Goal: Transaction & Acquisition: Purchase product/service

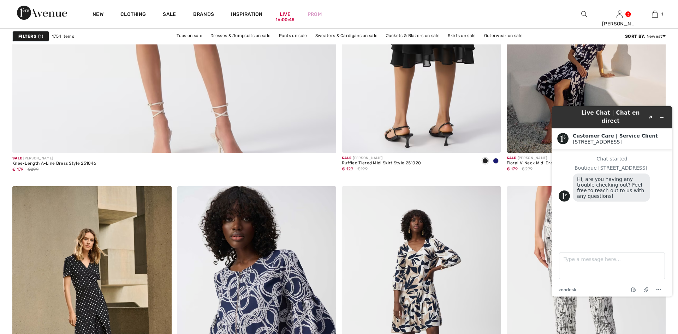
scroll to position [2628, 0]
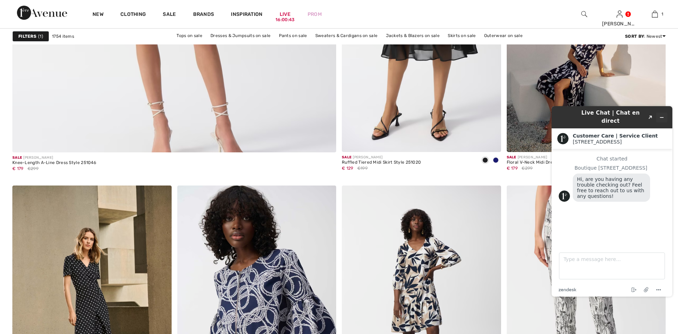
click at [661, 116] on icon "Minimize widget" at bounding box center [661, 117] width 5 height 5
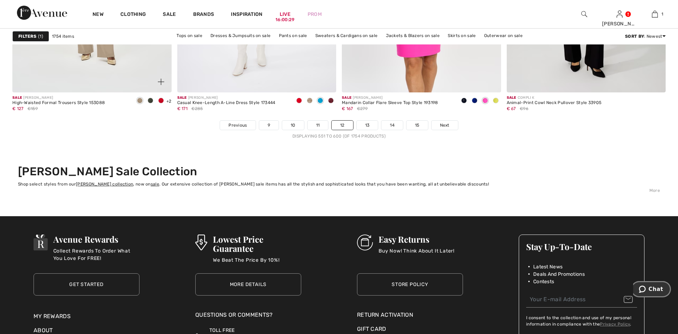
scroll to position [4139, 0]
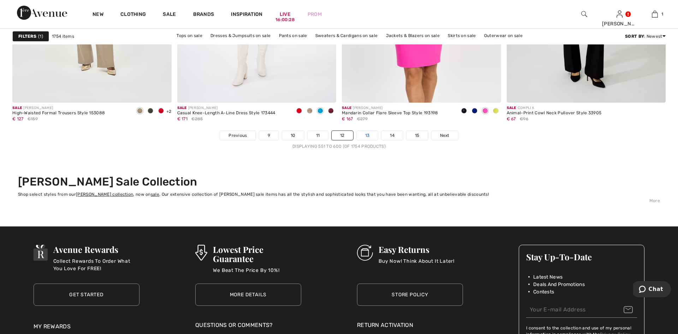
click at [369, 135] on link "13" at bounding box center [367, 135] width 22 height 9
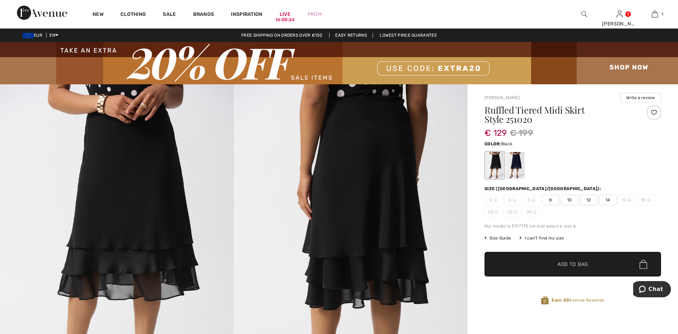
checkbox input "true"
click at [586, 200] on span "12" at bounding box center [588, 200] width 18 height 11
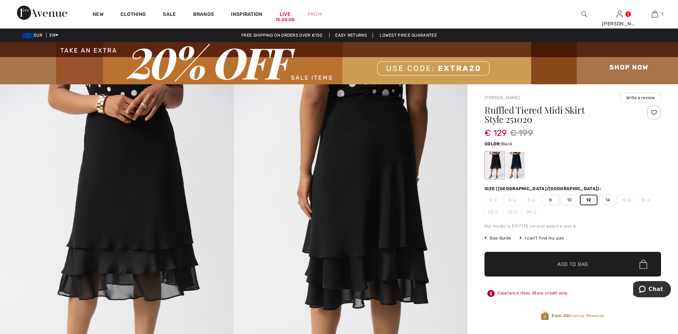
click at [654, 110] on div at bounding box center [653, 113] width 14 height 14
click at [570, 263] on span "Add to Bag" at bounding box center [572, 264] width 30 height 7
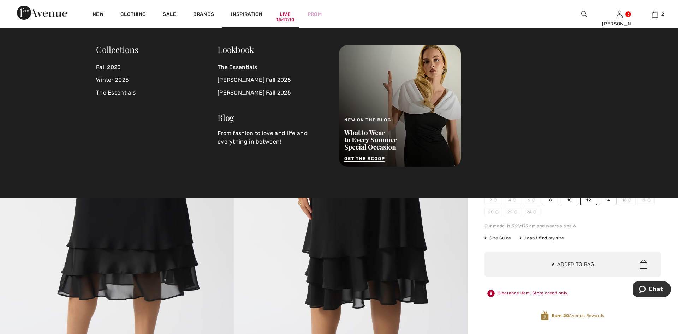
scroll to position [22, 0]
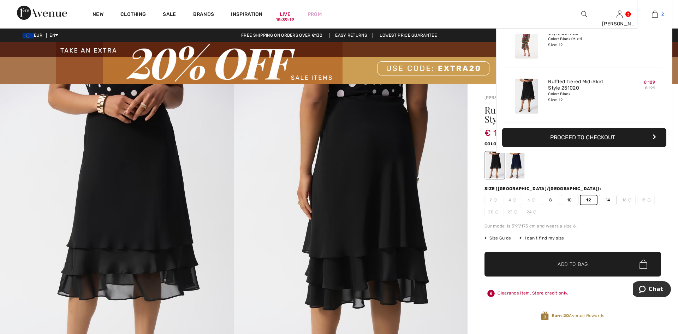
click at [652, 12] on img at bounding box center [654, 14] width 6 height 8
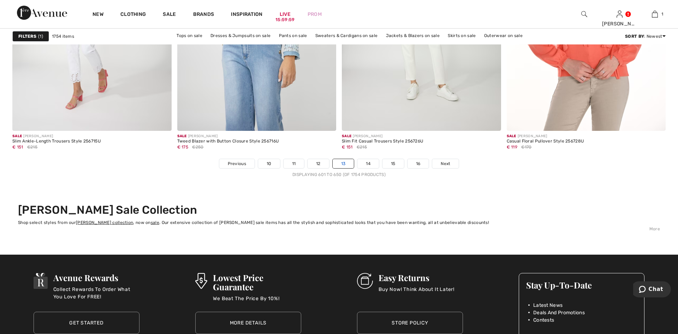
scroll to position [4103, 0]
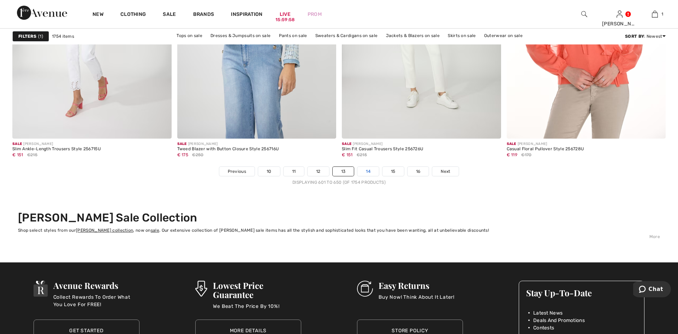
click at [364, 173] on link "14" at bounding box center [368, 171] width 22 height 9
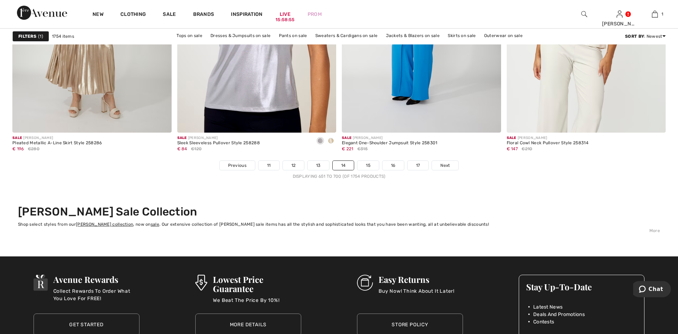
scroll to position [4175, 0]
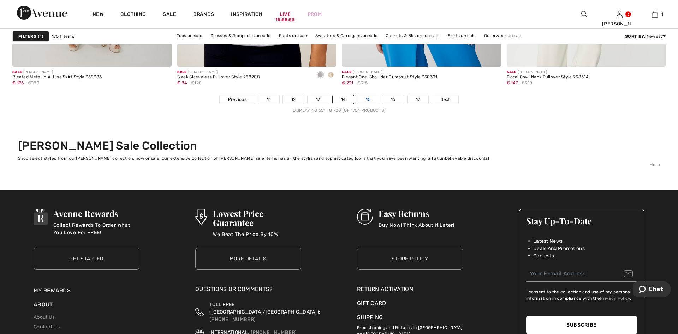
click at [365, 98] on link "15" at bounding box center [368, 99] width 22 height 9
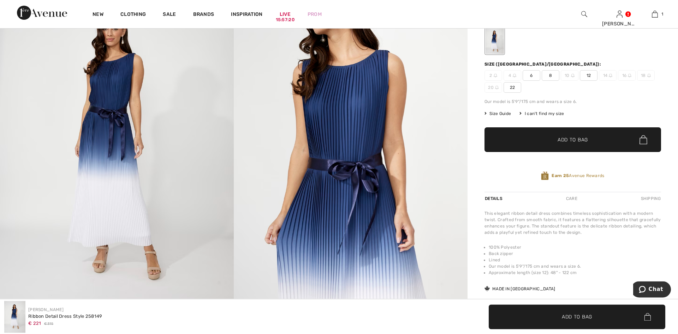
scroll to position [72, 0]
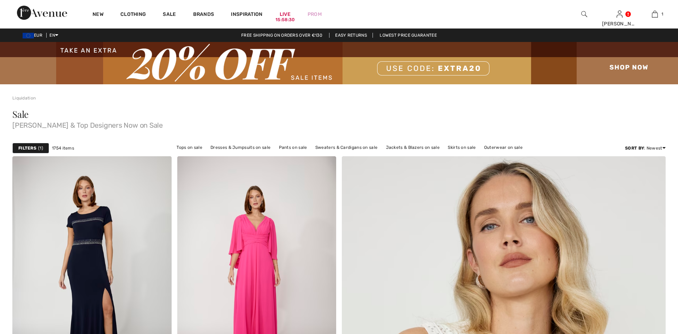
checkbox input "true"
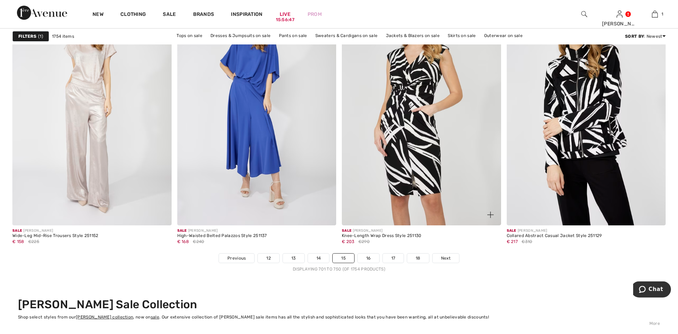
scroll to position [4031, 0]
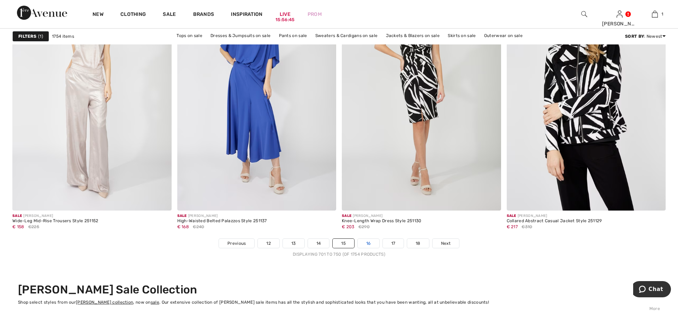
click at [371, 242] on link "16" at bounding box center [368, 243] width 22 height 9
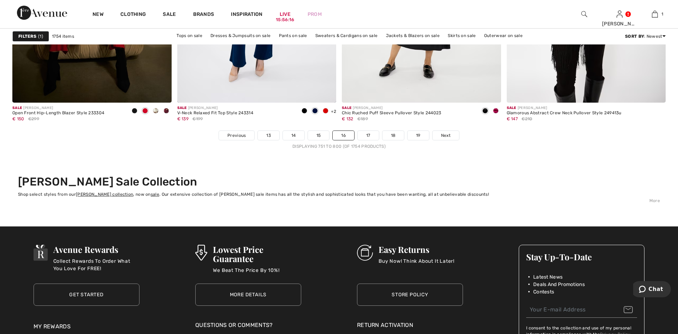
scroll to position [4103, 0]
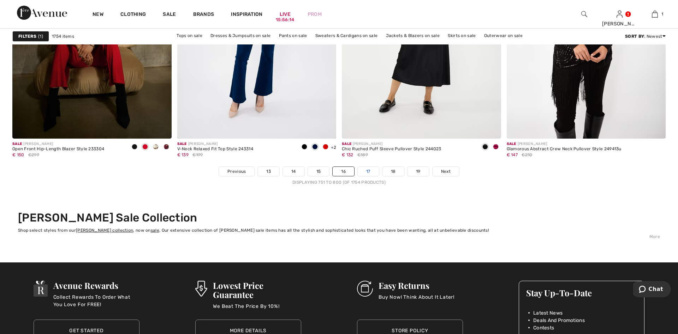
click at [373, 173] on link "17" at bounding box center [367, 171] width 21 height 9
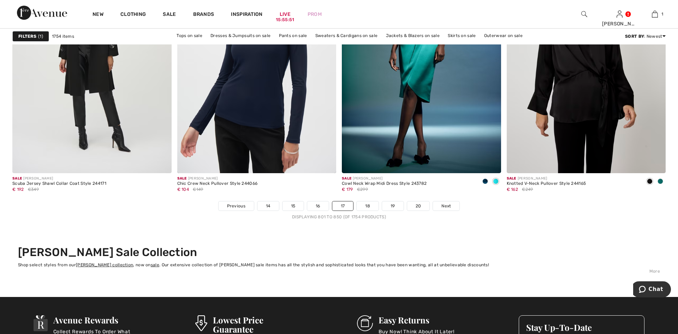
scroll to position [4067, 0]
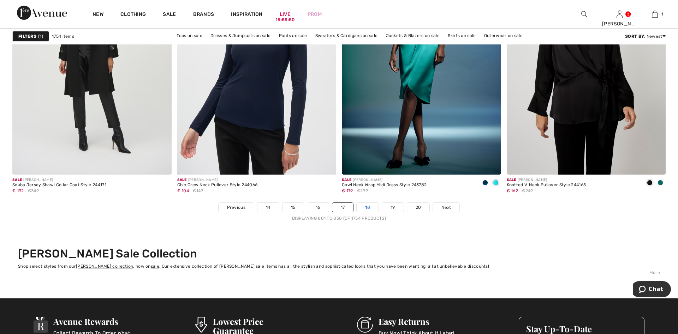
click at [367, 205] on link "18" at bounding box center [367, 207] width 22 height 9
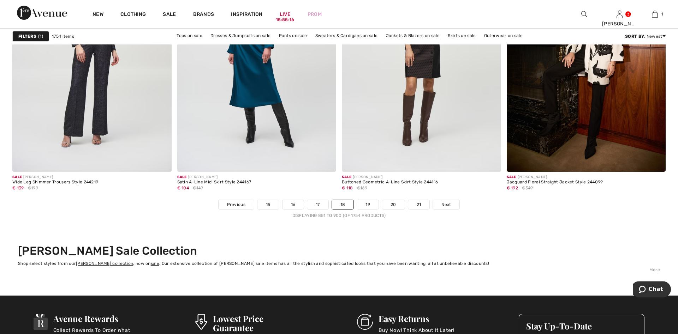
scroll to position [4067, 0]
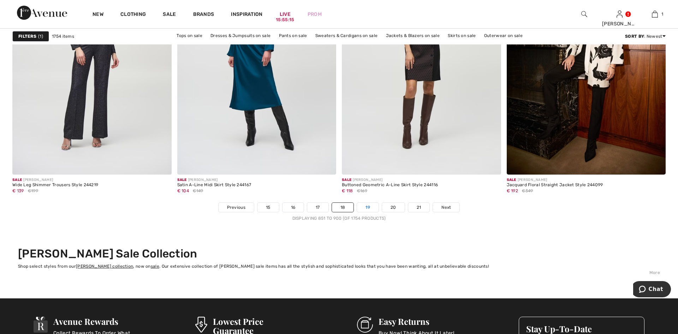
click at [367, 207] on link "19" at bounding box center [368, 207] width 22 height 9
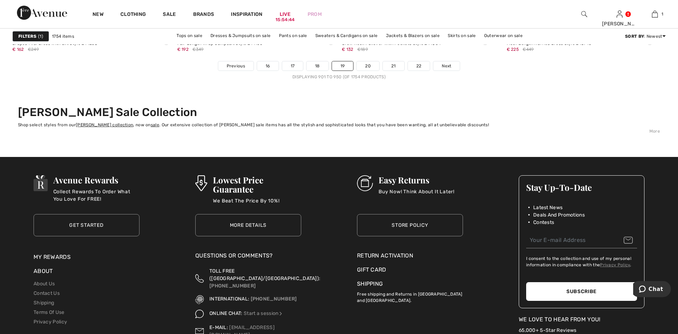
scroll to position [4211, 0]
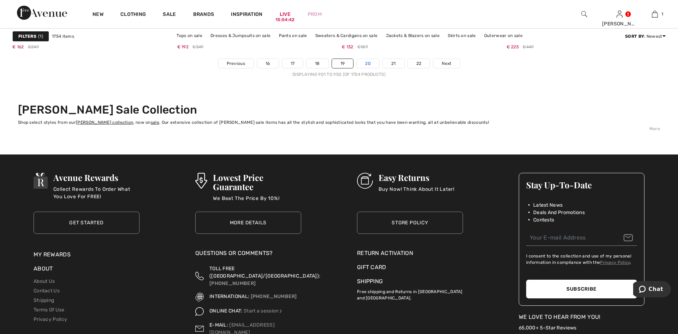
click at [369, 63] on link "20" at bounding box center [367, 63] width 23 height 9
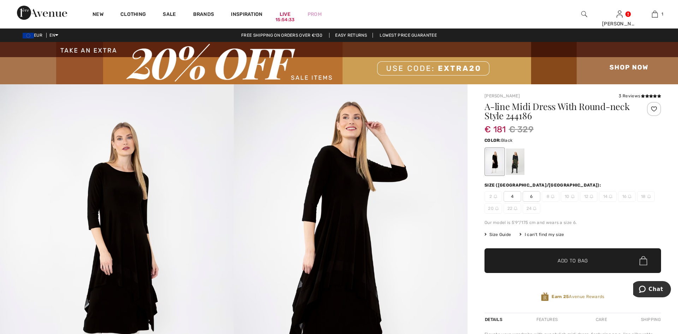
checkbox input "true"
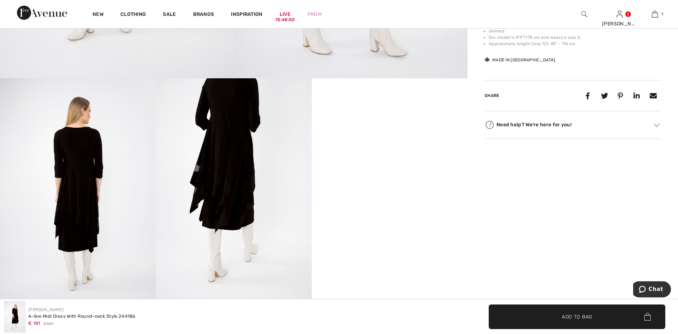
scroll to position [396, 0]
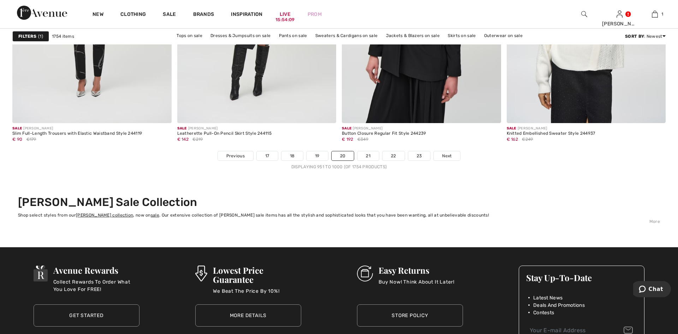
scroll to position [4103, 0]
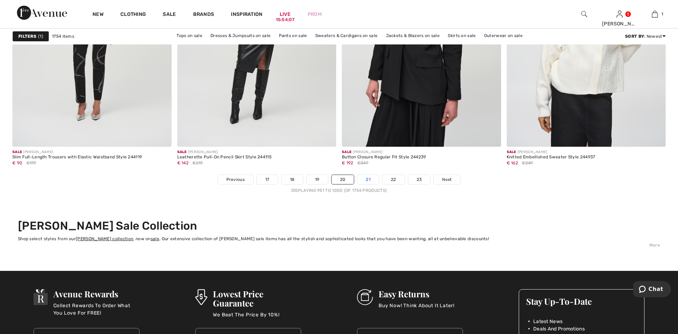
click at [369, 175] on link "21" at bounding box center [368, 179] width 22 height 9
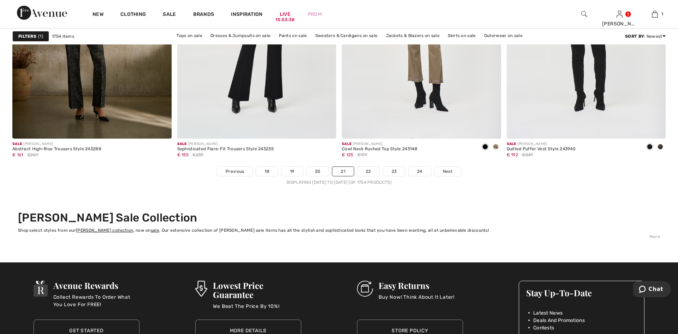
scroll to position [4067, 0]
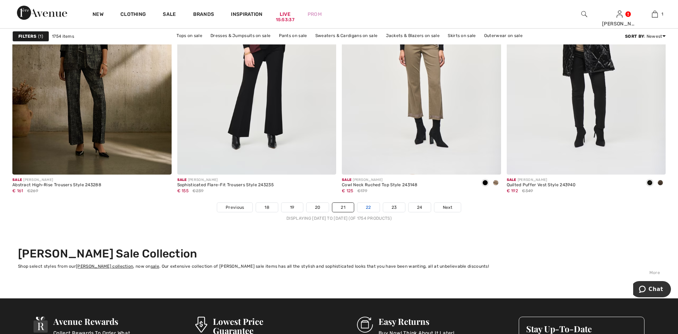
click at [368, 205] on link "22" at bounding box center [368, 207] width 22 height 9
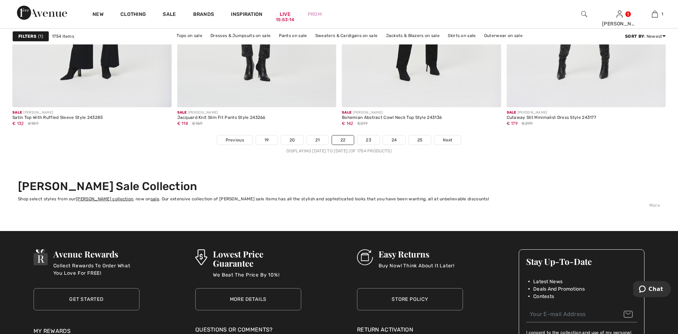
scroll to position [4139, 0]
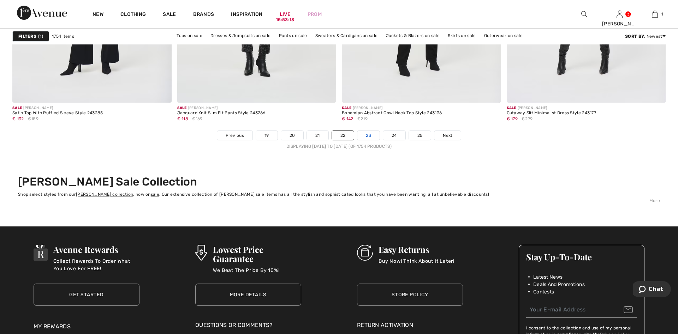
click at [367, 138] on link "23" at bounding box center [368, 135] width 22 height 9
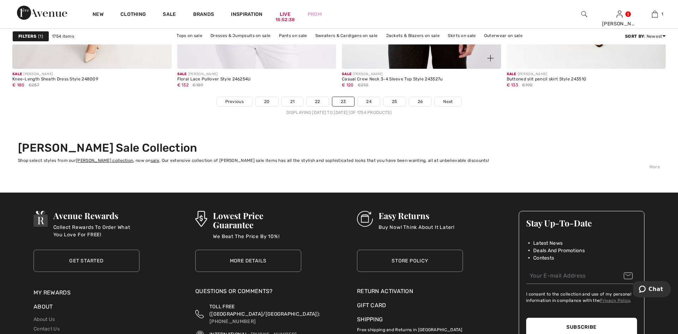
scroll to position [4175, 0]
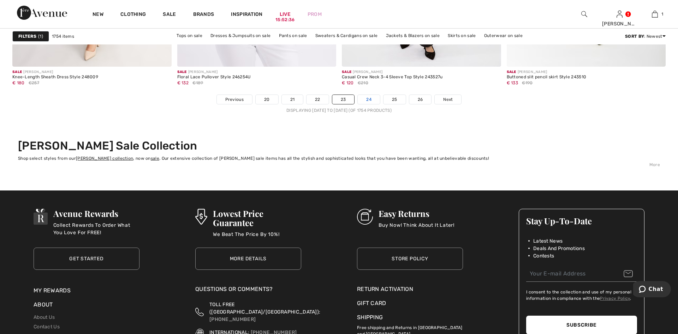
click at [368, 100] on link "24" at bounding box center [368, 99] width 22 height 9
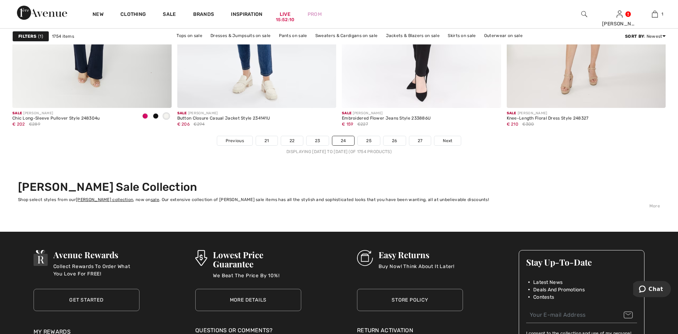
scroll to position [4103, 0]
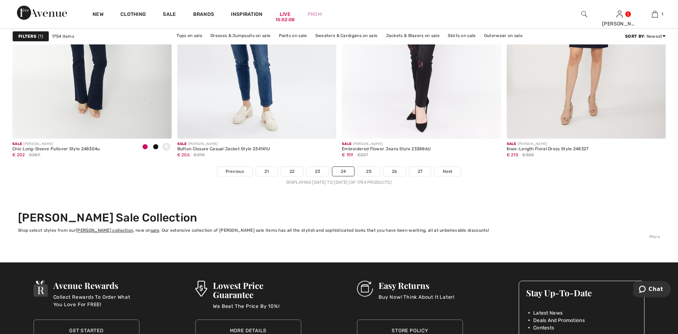
click at [364, 176] on li "25" at bounding box center [368, 172] width 23 height 10
click at [371, 170] on link "25" at bounding box center [368, 171] width 22 height 9
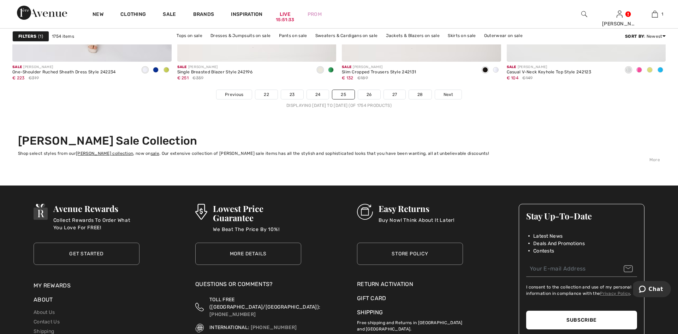
scroll to position [4211, 0]
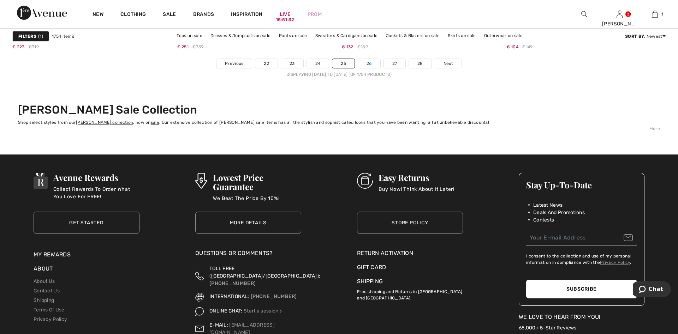
click at [368, 62] on link "26" at bounding box center [369, 63] width 22 height 9
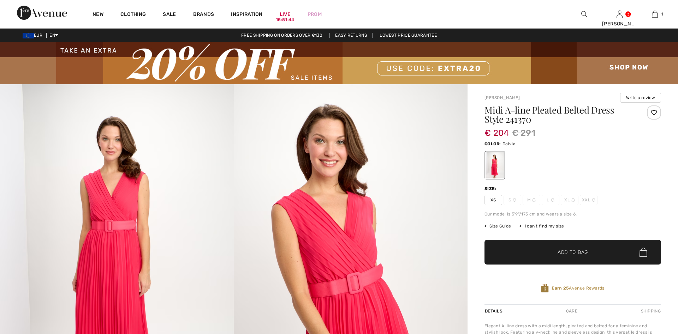
checkbox input "true"
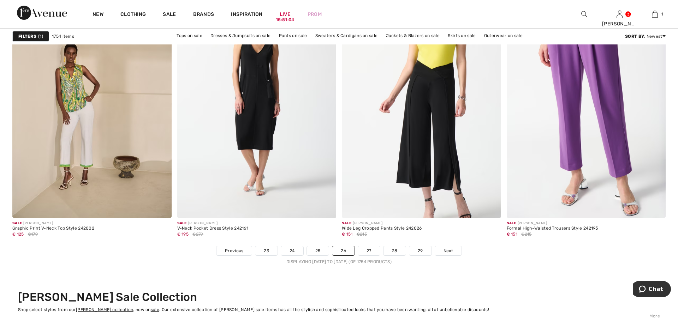
scroll to position [4067, 0]
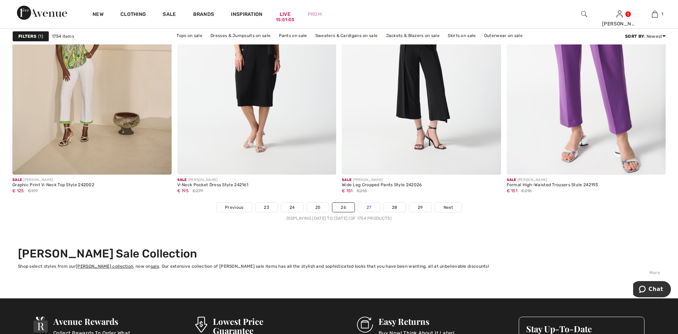
click at [369, 210] on link "27" at bounding box center [369, 207] width 22 height 9
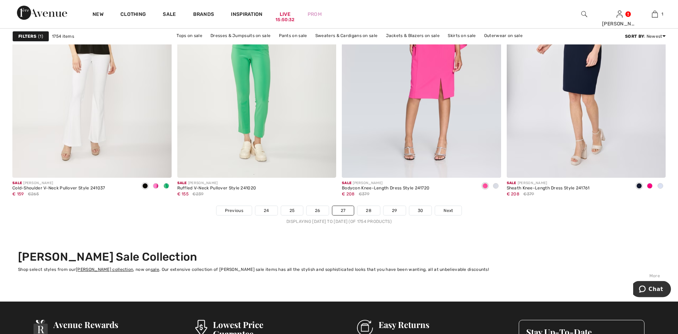
scroll to position [4067, 0]
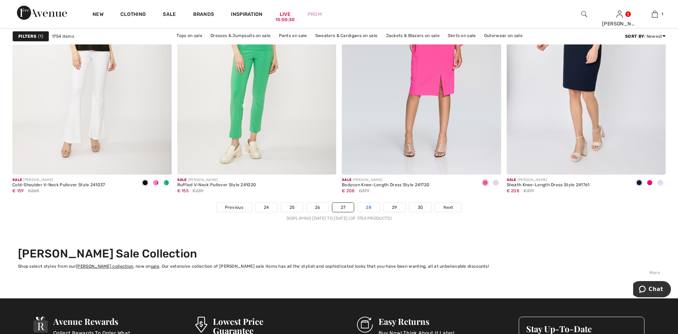
click at [367, 208] on link "28" at bounding box center [368, 207] width 23 height 9
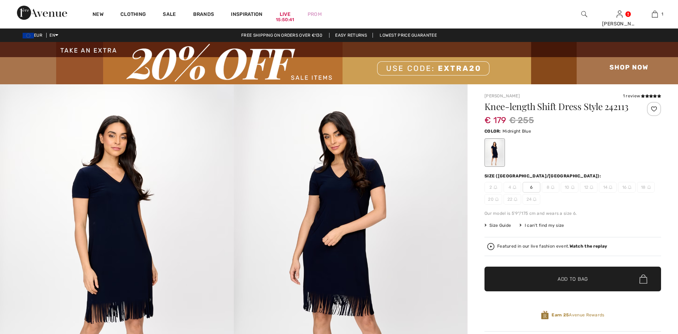
checkbox input "true"
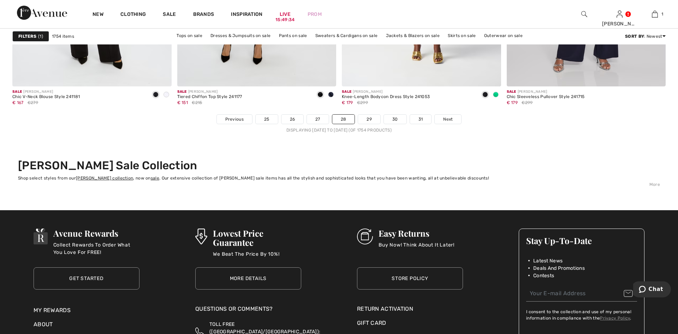
scroll to position [4139, 0]
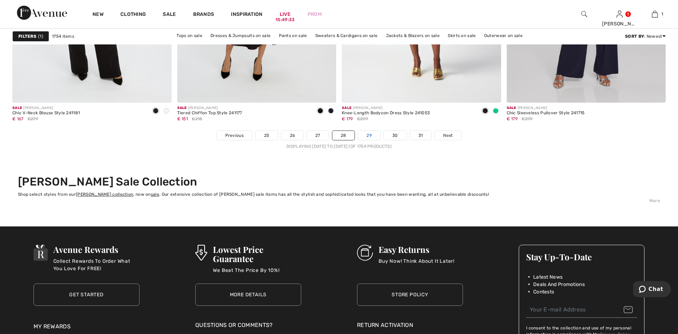
click at [369, 134] on link "29" at bounding box center [369, 135] width 22 height 9
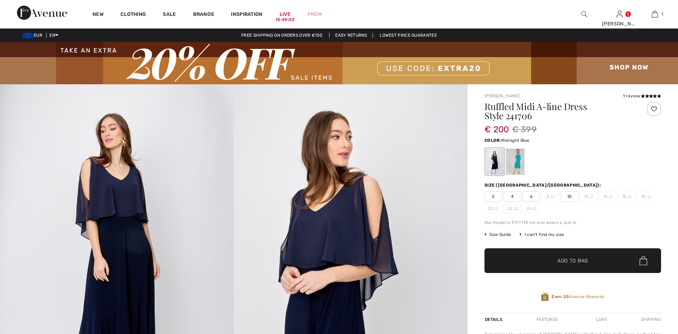
checkbox input "true"
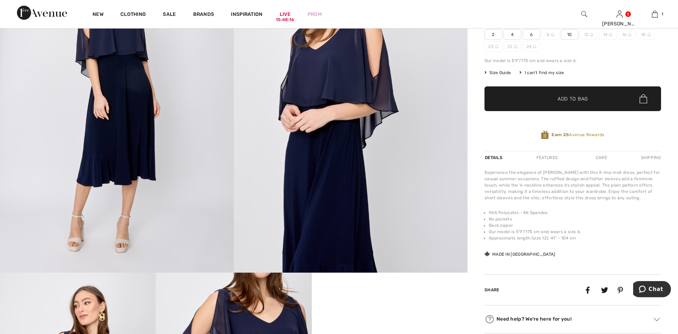
scroll to position [108, 0]
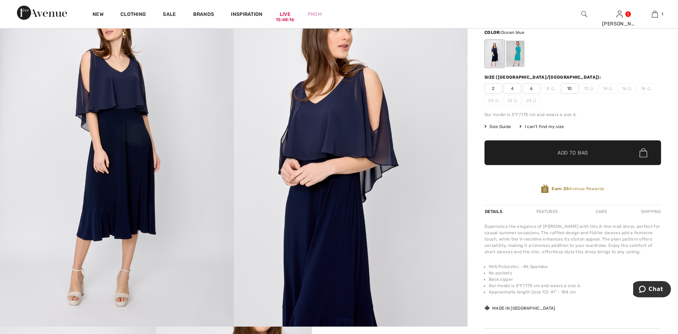
click at [512, 53] on div at bounding box center [515, 54] width 18 height 26
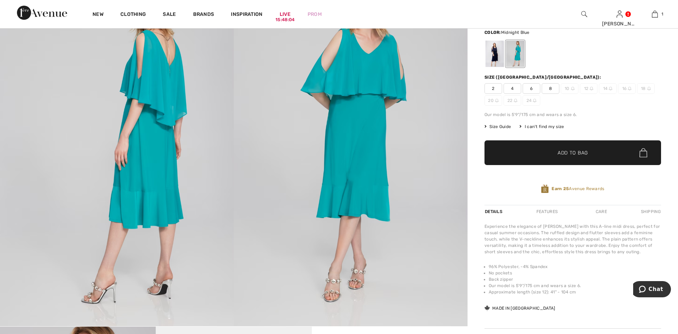
click at [497, 51] on div at bounding box center [494, 54] width 18 height 26
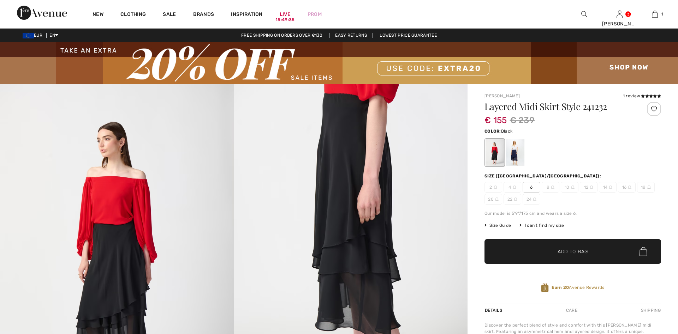
checkbox input "true"
click at [517, 151] on div at bounding box center [515, 152] width 18 height 26
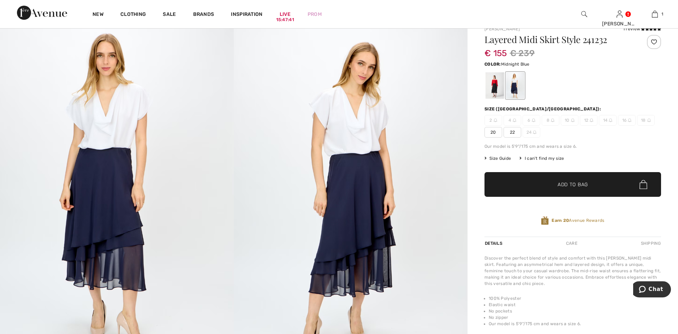
scroll to position [36, 0]
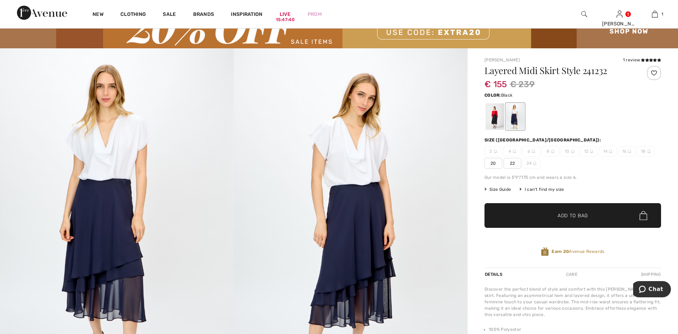
click at [493, 115] on div at bounding box center [494, 116] width 18 height 26
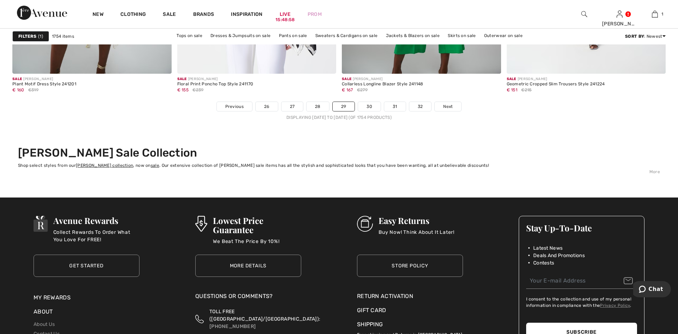
scroll to position [4175, 0]
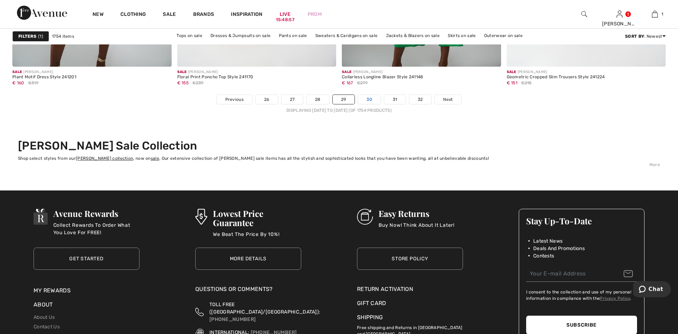
click at [371, 100] on link "30" at bounding box center [369, 99] width 23 height 9
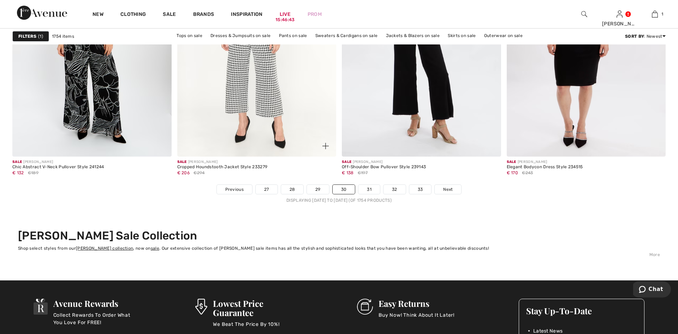
scroll to position [4067, 0]
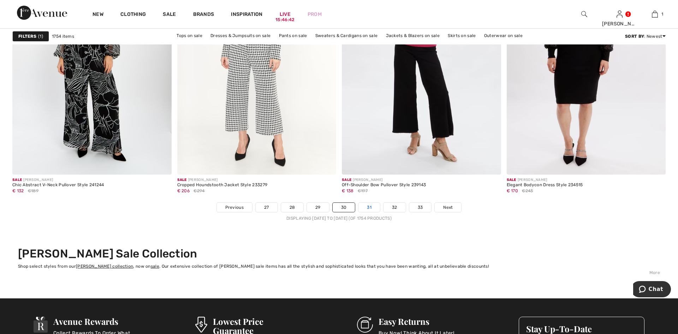
click at [367, 206] on link "31" at bounding box center [369, 207] width 22 height 9
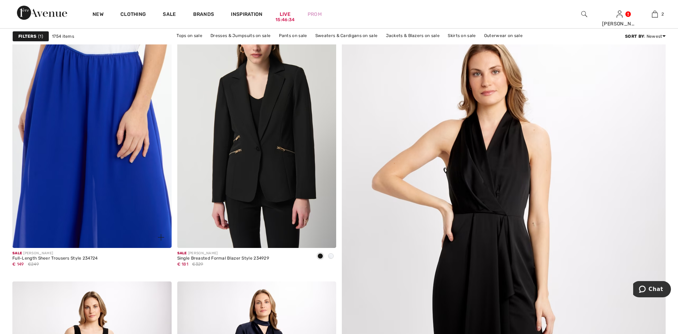
scroll to position [180, 0]
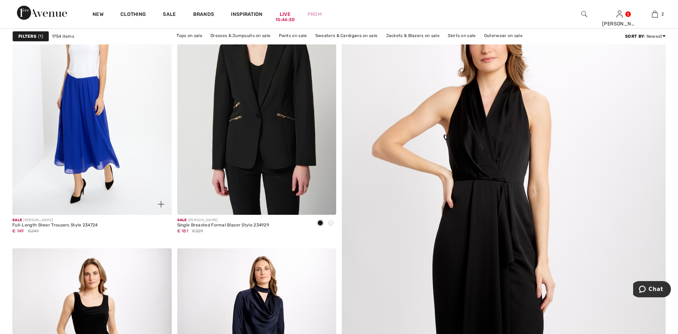
click at [114, 143] on img at bounding box center [91, 95] width 159 height 239
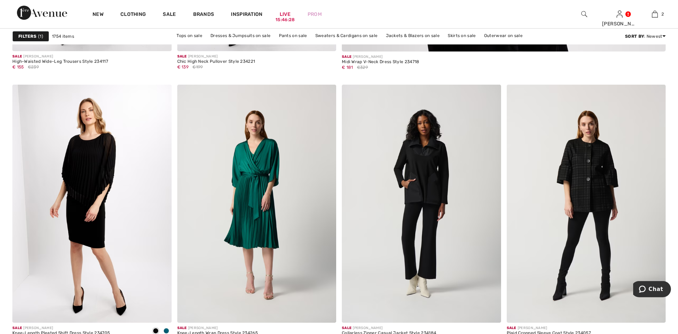
scroll to position [648, 0]
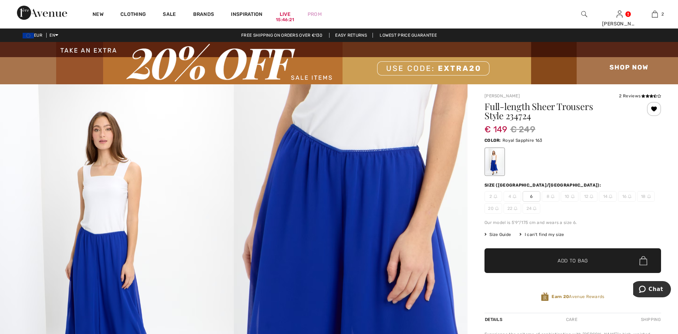
checkbox input "true"
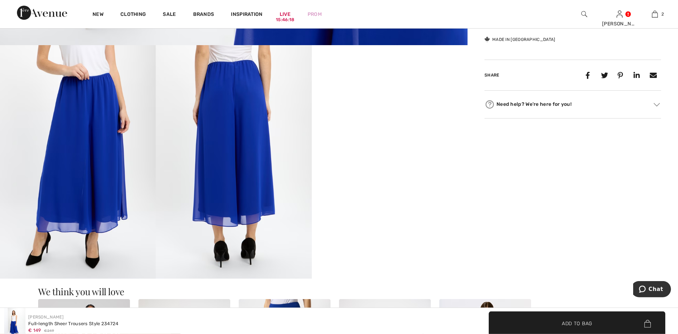
scroll to position [396, 0]
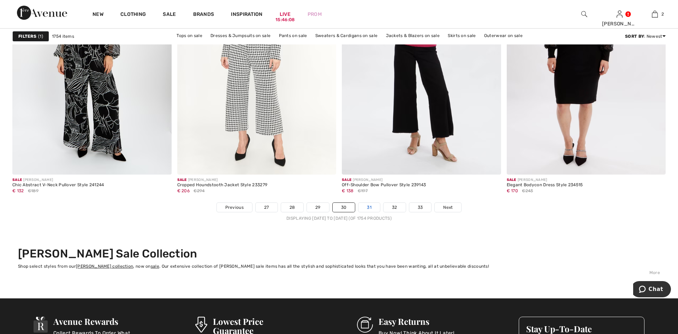
click at [371, 206] on link "31" at bounding box center [369, 207] width 22 height 9
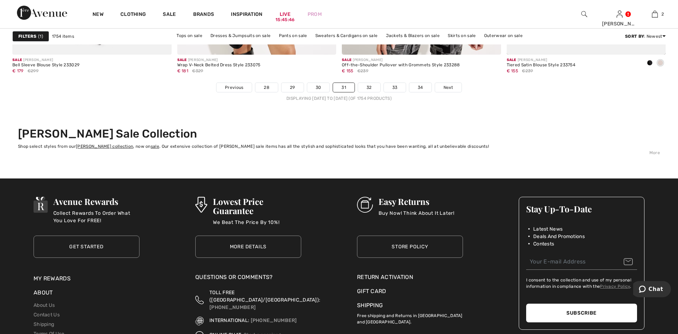
scroll to position [4211, 0]
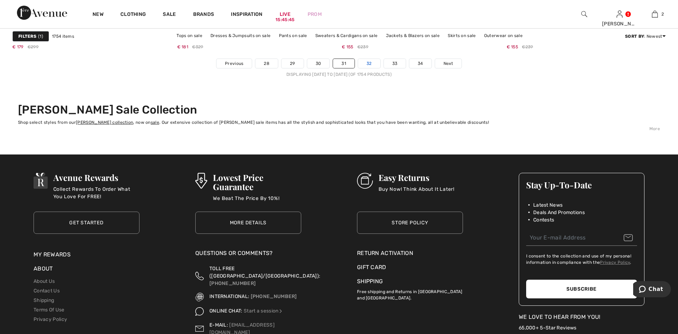
click at [368, 67] on link "32" at bounding box center [369, 63] width 22 height 9
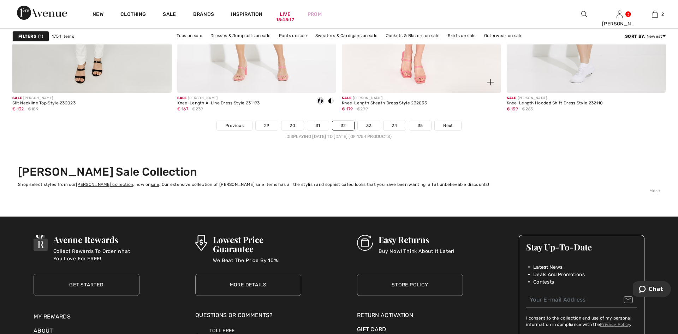
scroll to position [4139, 0]
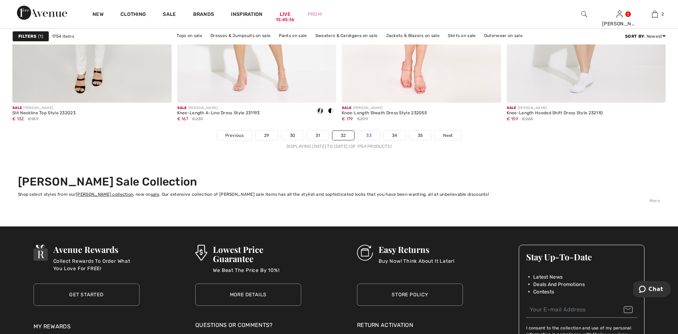
click at [374, 134] on link "33" at bounding box center [368, 135] width 22 height 9
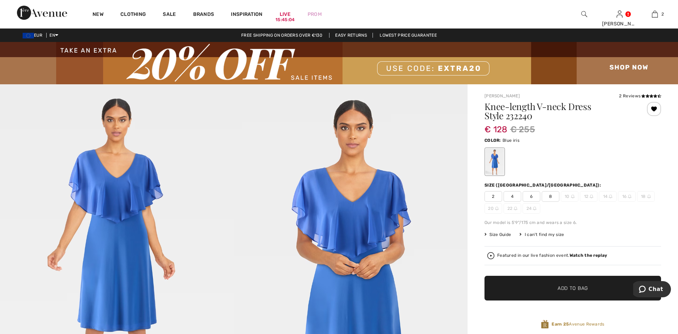
checkbox input "true"
click at [589, 198] on span "12" at bounding box center [588, 196] width 18 height 11
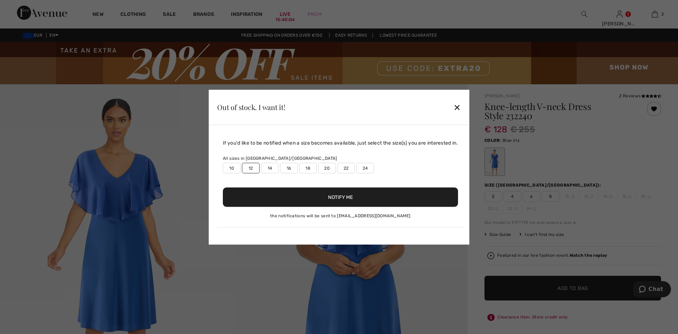
click at [342, 199] on button "Notify Me" at bounding box center [340, 196] width 235 height 19
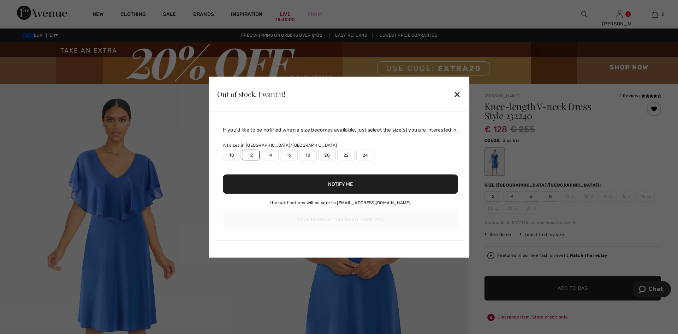
click at [459, 96] on div "✕" at bounding box center [456, 94] width 7 height 15
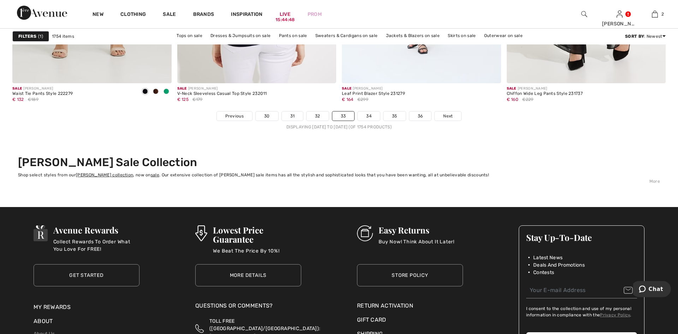
scroll to position [4211, 0]
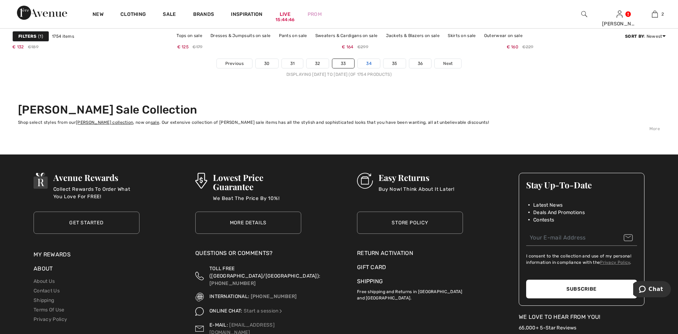
click at [368, 61] on link "34" at bounding box center [368, 63] width 22 height 9
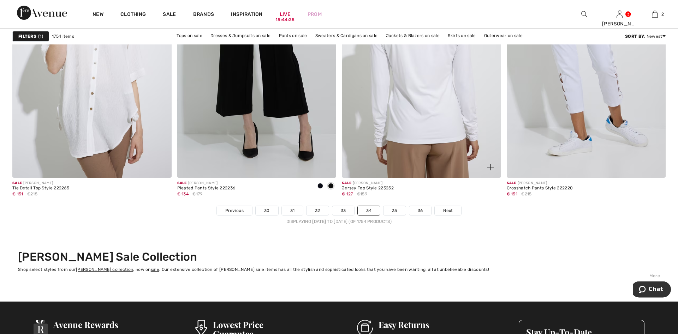
scroll to position [4103, 0]
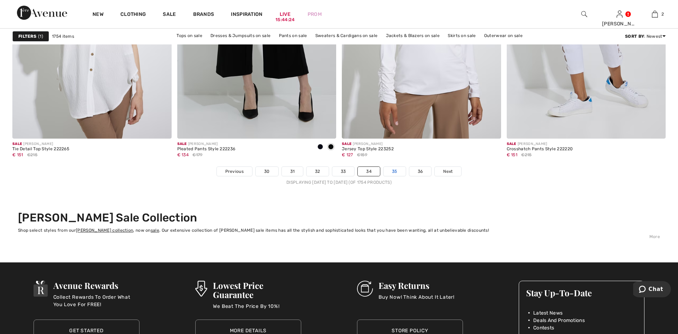
click at [396, 170] on link "35" at bounding box center [394, 171] width 22 height 9
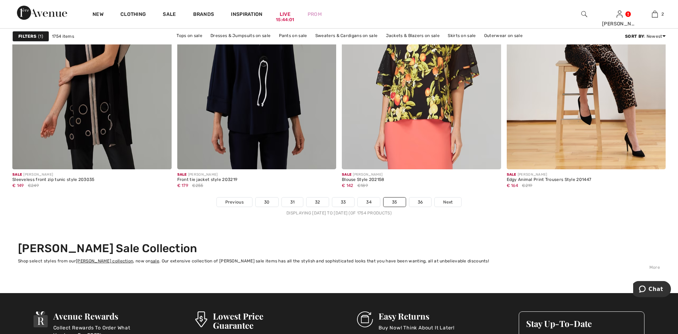
scroll to position [4067, 0]
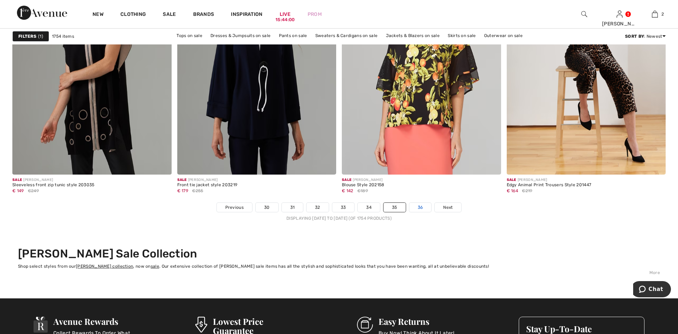
click at [416, 210] on link "36" at bounding box center [420, 207] width 22 height 9
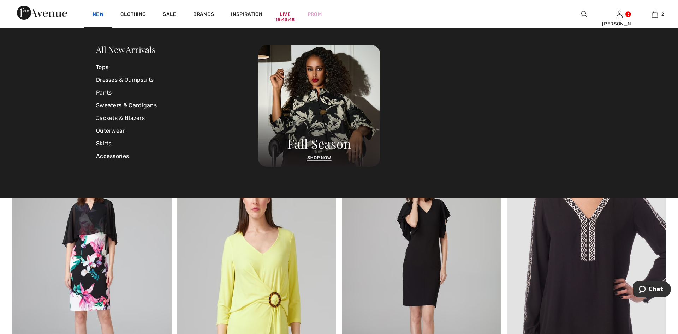
click at [100, 14] on link "New" at bounding box center [97, 14] width 11 height 7
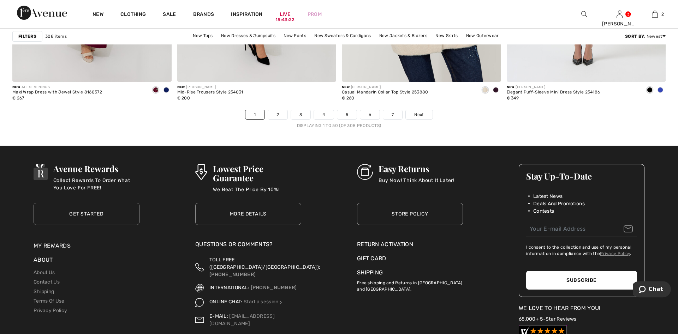
scroll to position [4175, 0]
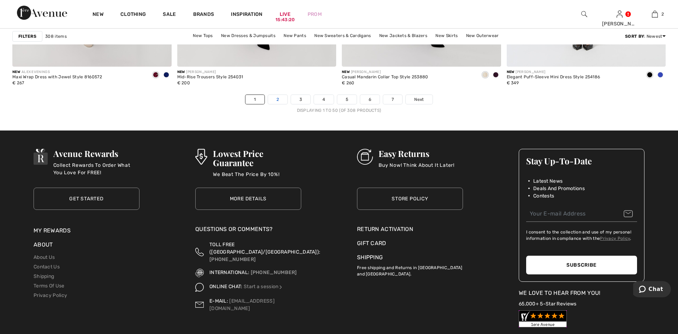
click at [281, 102] on link "2" at bounding box center [277, 99] width 19 height 9
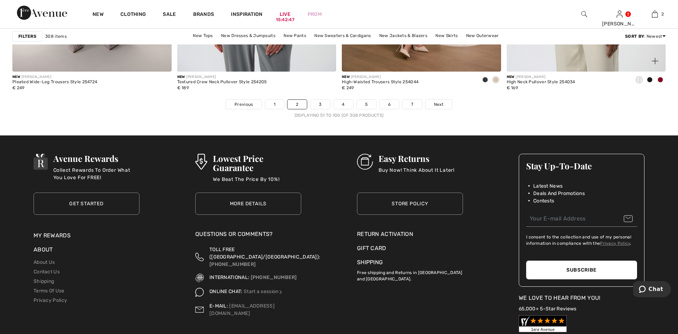
scroll to position [4104, 0]
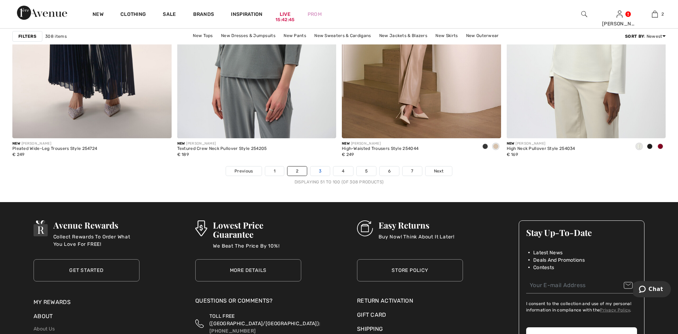
click at [318, 169] on link "3" at bounding box center [319, 171] width 19 height 9
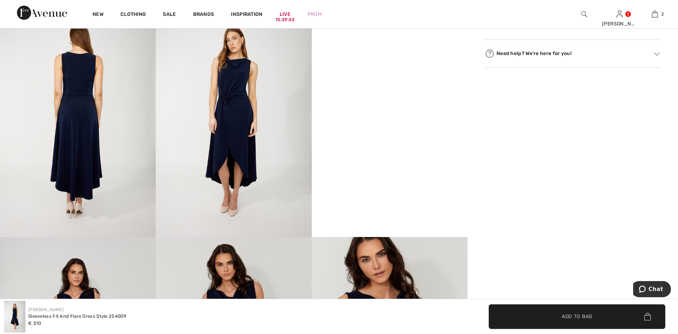
scroll to position [432, 0]
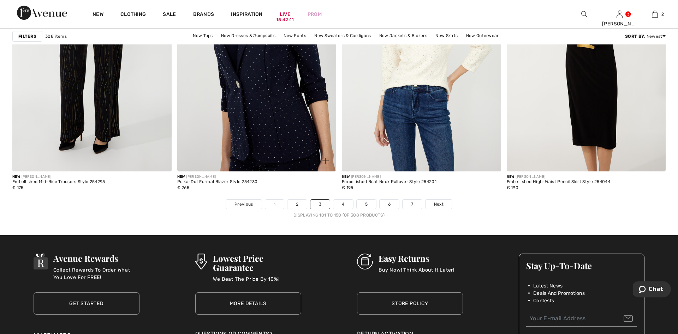
scroll to position [4067, 0]
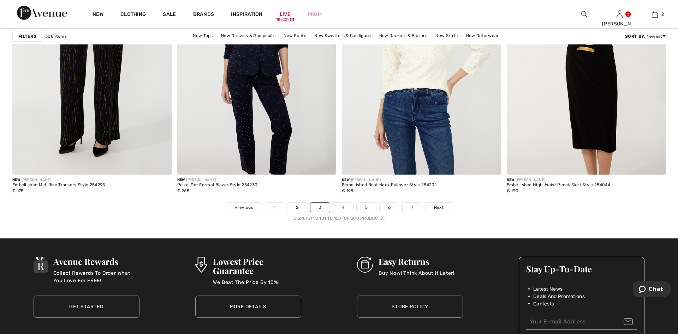
click at [342, 207] on link "4" at bounding box center [342, 207] width 19 height 9
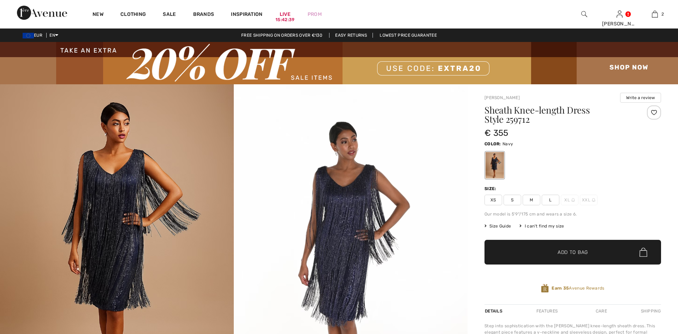
checkbox input "true"
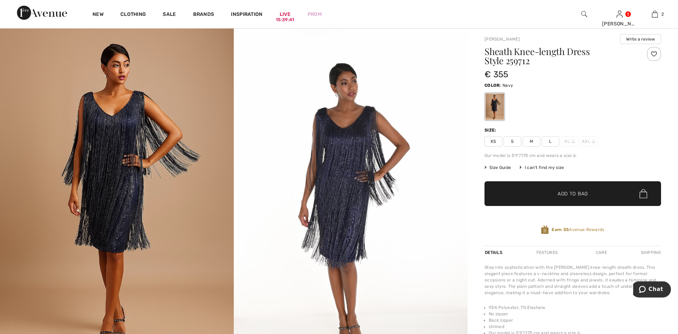
scroll to position [72, 0]
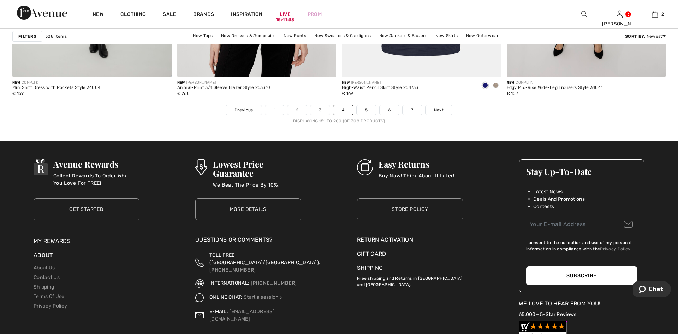
scroll to position [4104, 0]
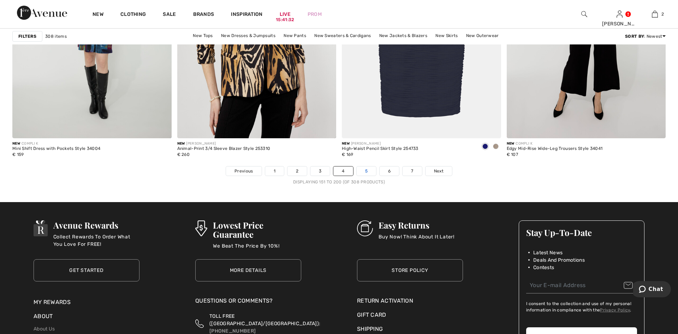
click at [366, 171] on link "5" at bounding box center [365, 171] width 19 height 9
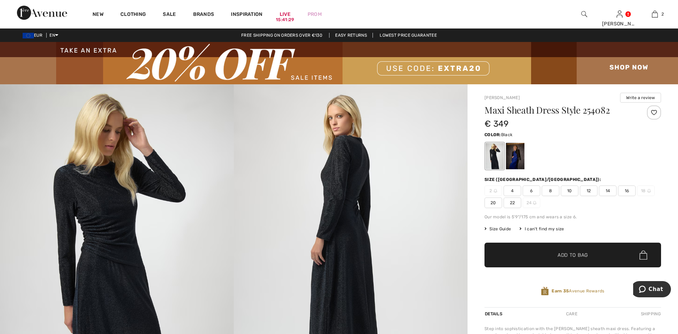
checkbox input "true"
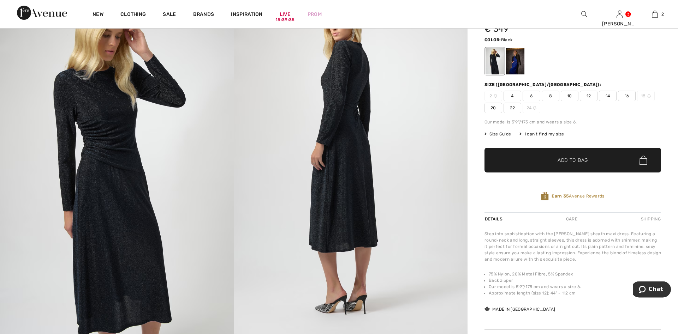
scroll to position [108, 0]
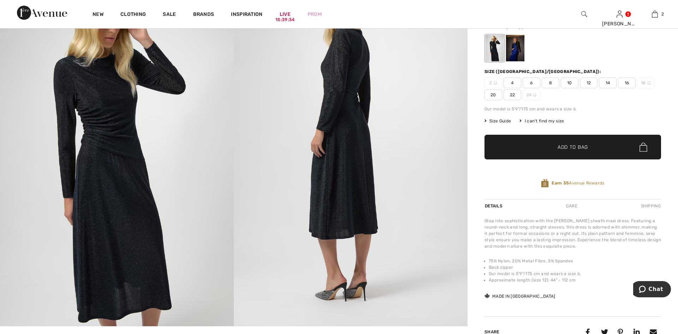
click at [516, 49] on div at bounding box center [515, 48] width 18 height 26
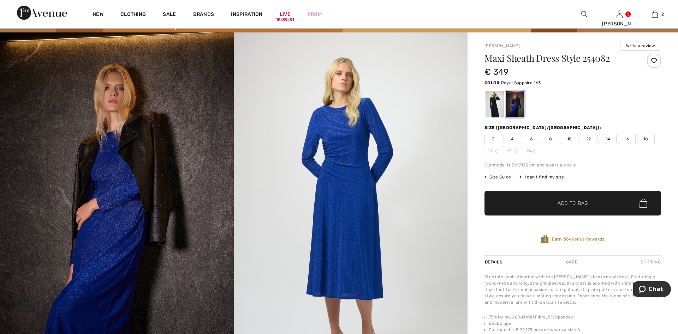
scroll to position [36, 0]
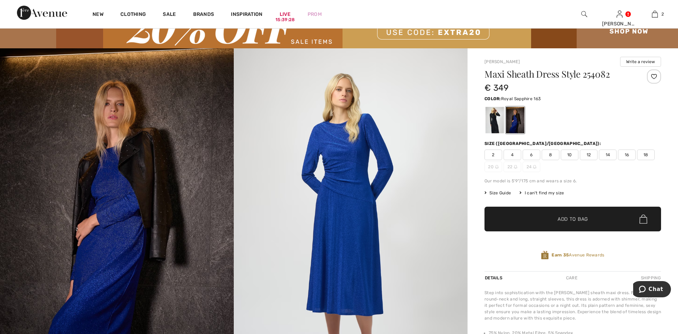
click at [590, 156] on span "12" at bounding box center [588, 155] width 18 height 11
click at [654, 75] on div at bounding box center [653, 77] width 14 height 14
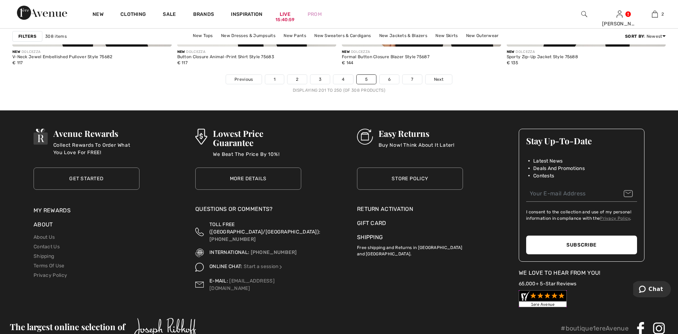
scroll to position [4211, 0]
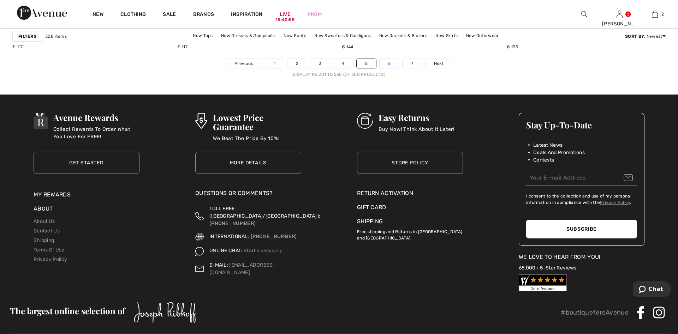
click at [389, 61] on link "6" at bounding box center [388, 63] width 19 height 9
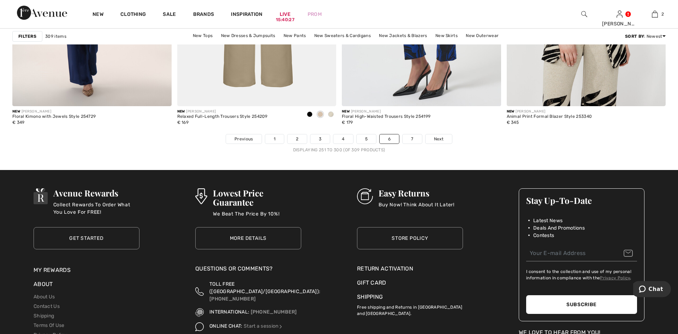
scroll to position [4139, 0]
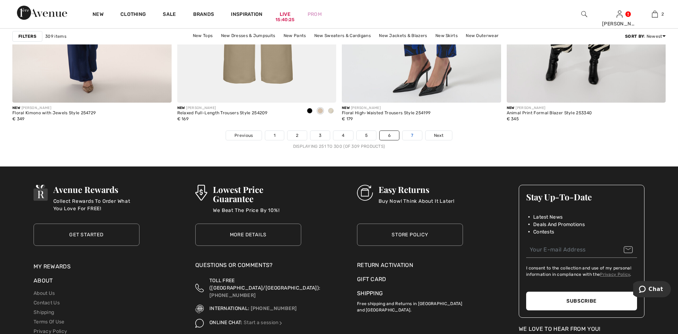
click at [411, 134] on link "7" at bounding box center [411, 135] width 19 height 9
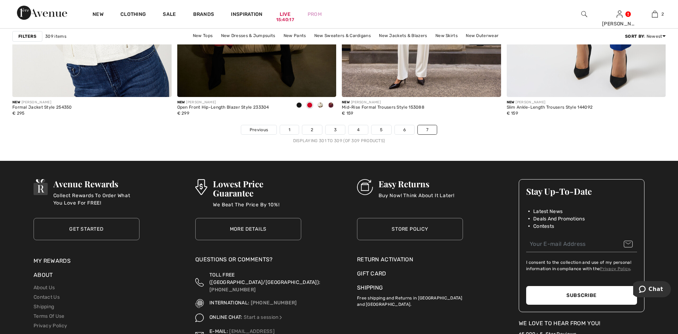
scroll to position [864, 0]
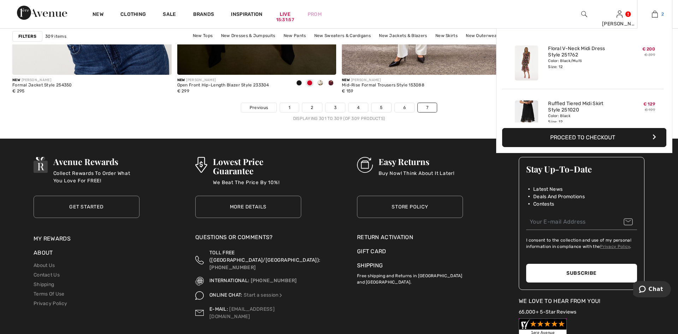
click at [655, 13] on img at bounding box center [654, 14] width 6 height 8
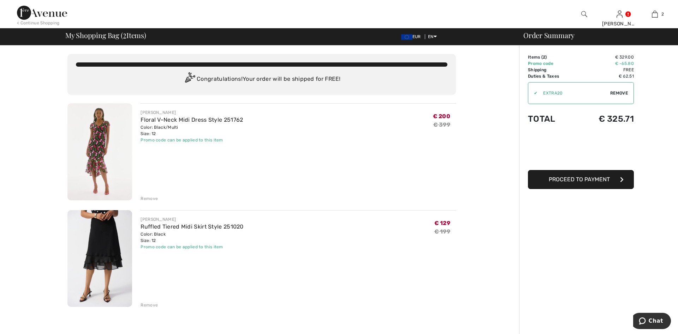
click at [98, 134] on img at bounding box center [99, 151] width 65 height 97
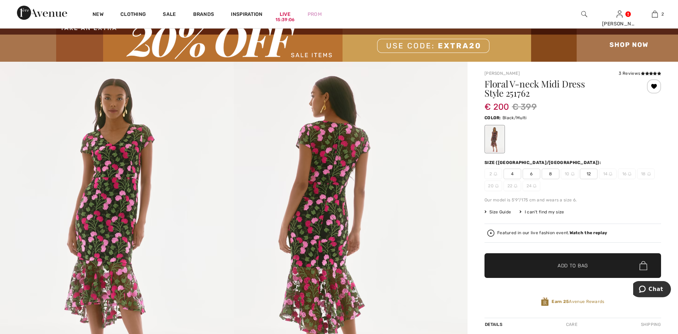
scroll to position [36, 0]
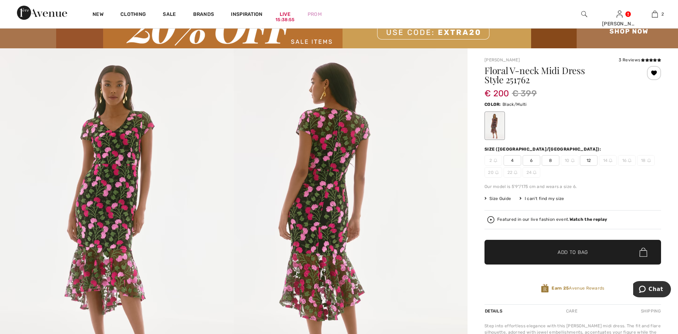
click at [336, 149] on img at bounding box center [351, 223] width 234 height 350
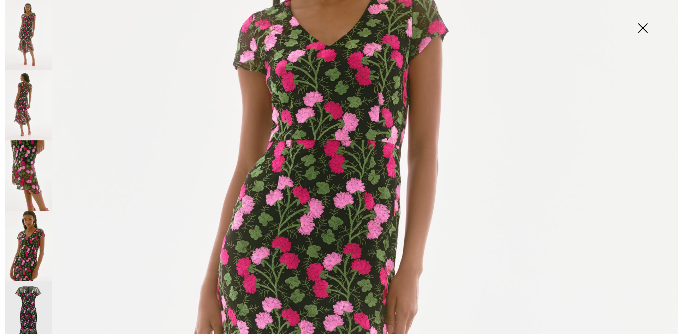
scroll to position [121, 0]
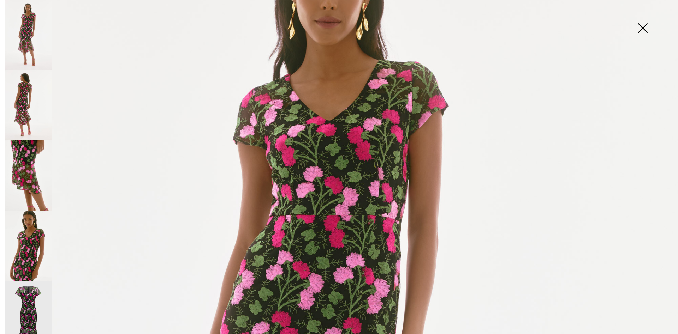
click at [640, 30] on img at bounding box center [642, 29] width 35 height 36
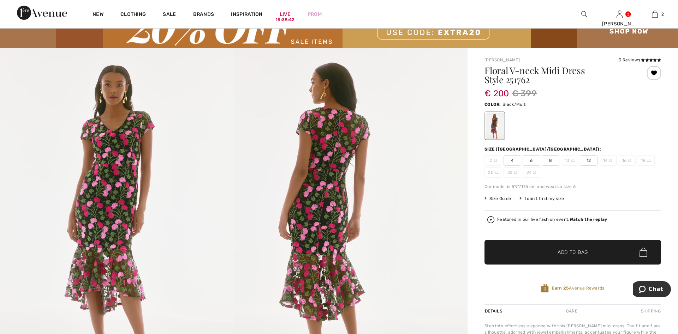
click at [493, 198] on span "Size Guide" at bounding box center [497, 198] width 26 height 6
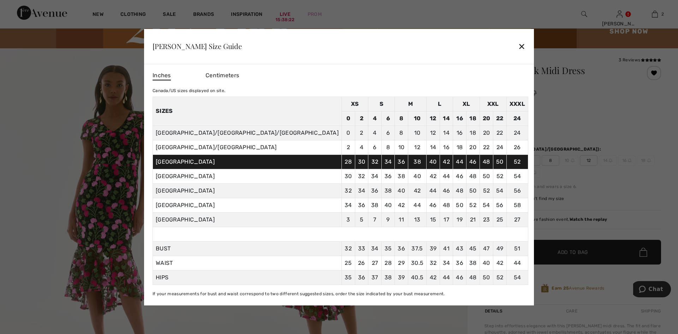
click at [239, 74] on span "Centimeters" at bounding box center [222, 75] width 34 height 7
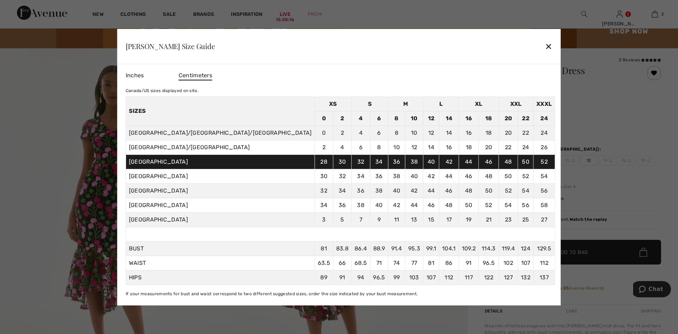
click at [544, 48] on div "✕" at bounding box center [547, 46] width 7 height 15
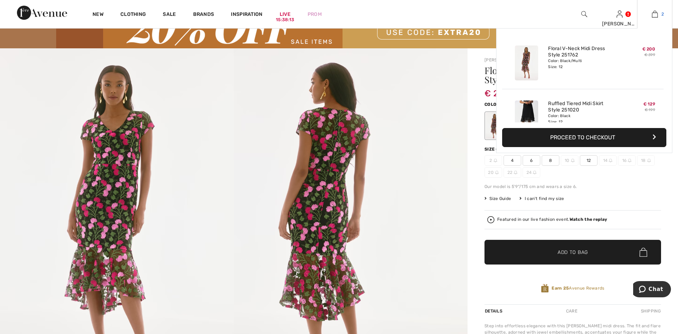
click at [650, 16] on link "2" at bounding box center [654, 14] width 35 height 8
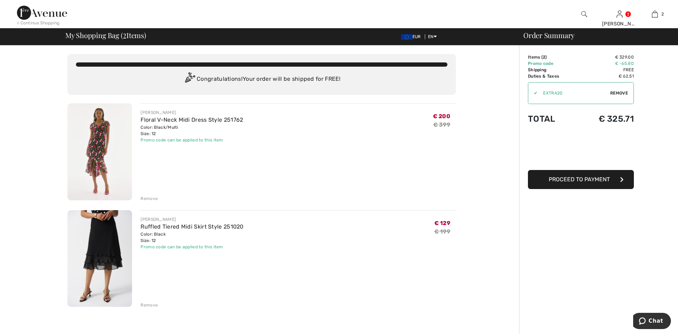
click at [584, 184] on button "Proceed to Payment" at bounding box center [581, 179] width 106 height 19
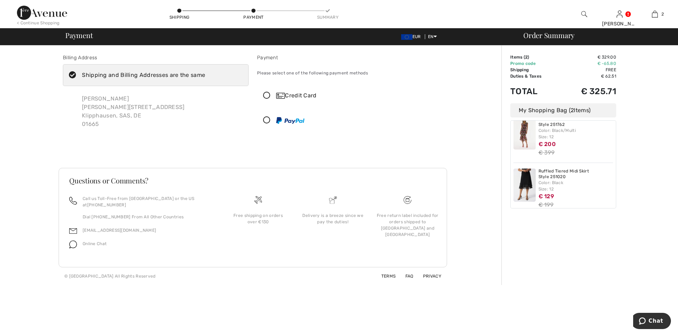
scroll to position [23, 0]
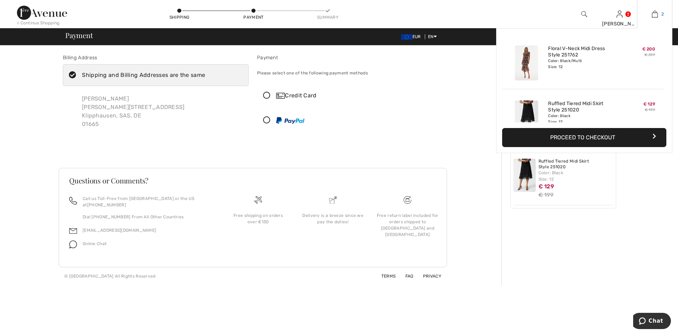
click at [657, 14] on link "2" at bounding box center [654, 14] width 35 height 8
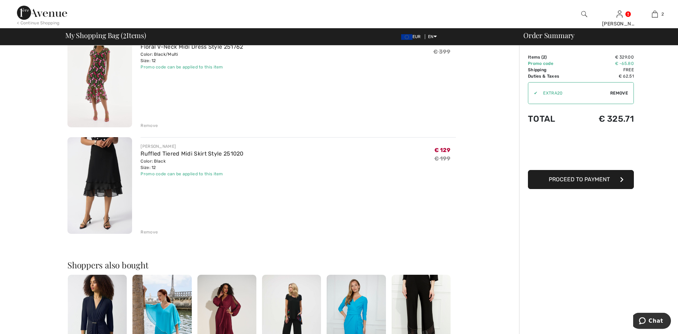
scroll to position [72, 0]
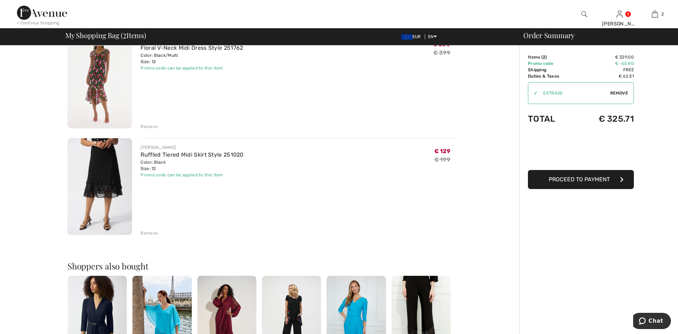
click at [108, 166] on img at bounding box center [99, 186] width 65 height 97
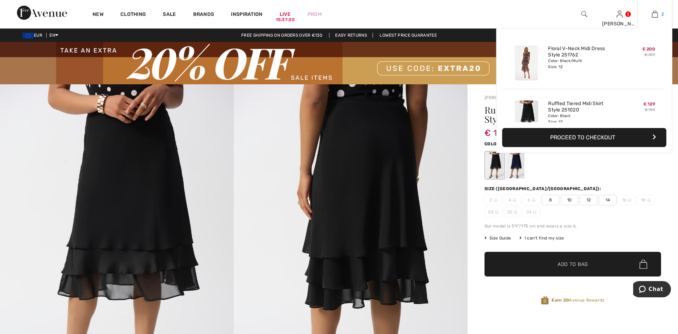
click at [656, 12] on img at bounding box center [654, 14] width 6 height 8
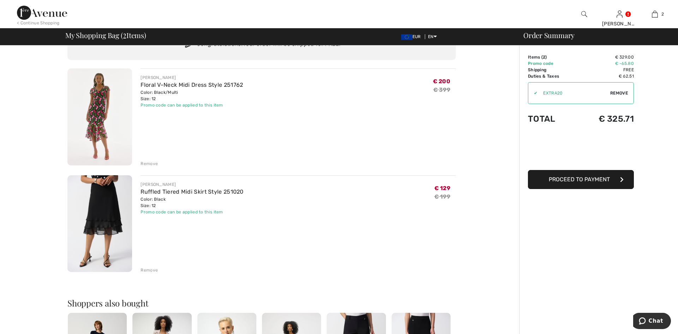
scroll to position [108, 0]
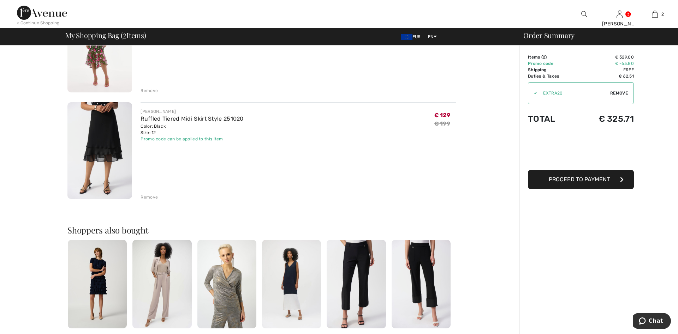
click at [151, 196] on div "Remove" at bounding box center [148, 197] width 17 height 6
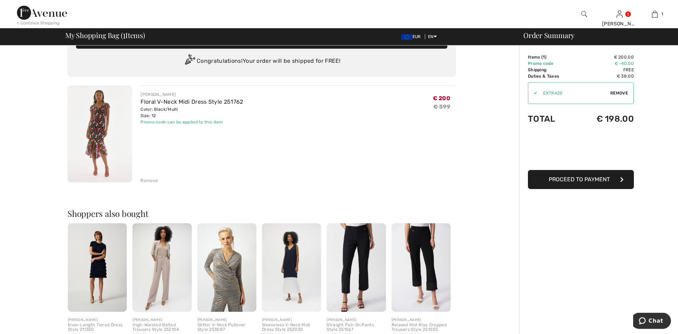
scroll to position [0, 0]
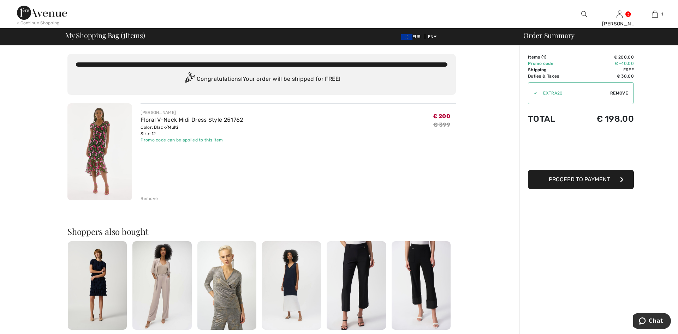
click at [98, 143] on img at bounding box center [99, 151] width 65 height 97
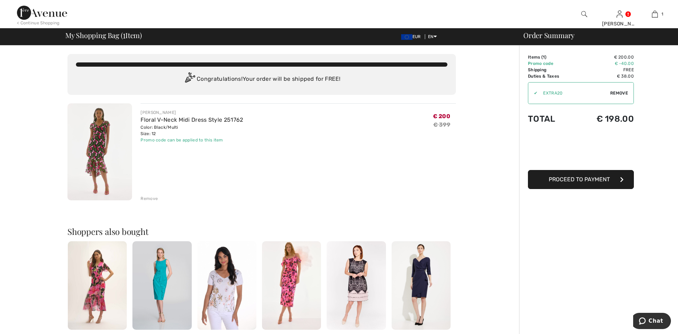
click at [591, 180] on span "Proceed to Payment" at bounding box center [578, 179] width 61 height 7
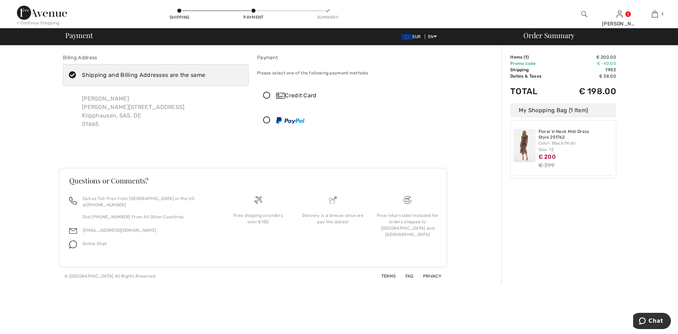
click at [267, 120] on icon at bounding box center [266, 120] width 19 height 7
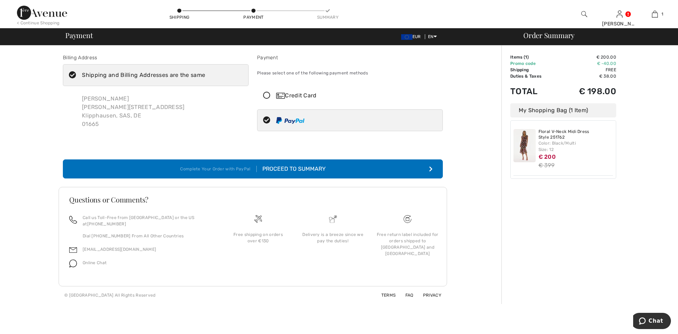
click at [294, 171] on div "Proceed to Summary" at bounding box center [291, 169] width 69 height 8
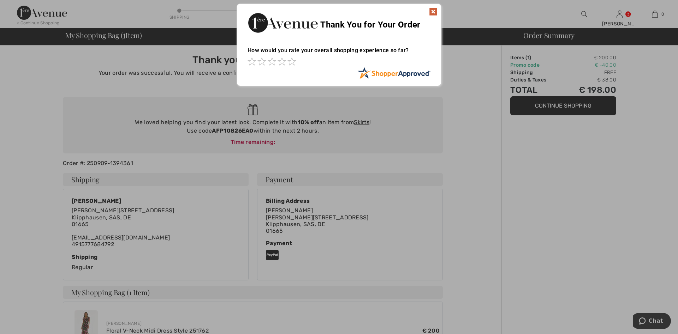
click at [434, 11] on img at bounding box center [433, 11] width 8 height 8
